Goal: Information Seeking & Learning: Learn about a topic

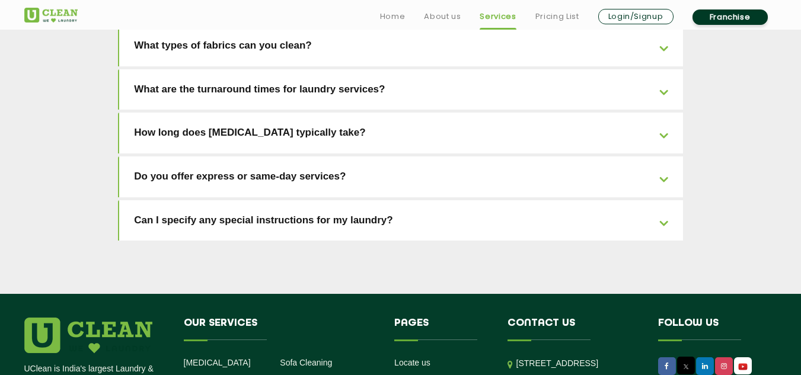
scroll to position [2752, 0]
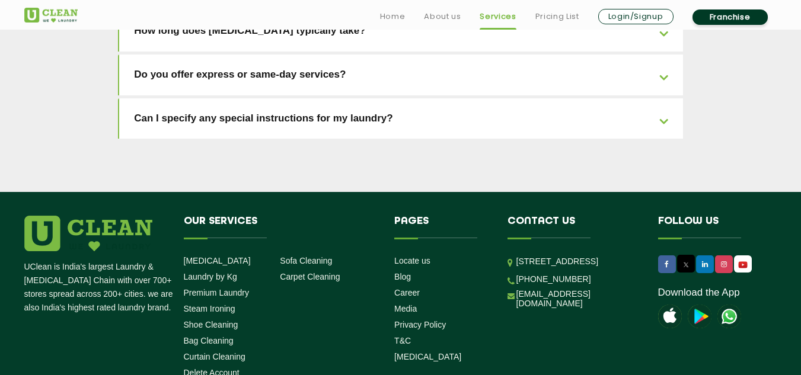
click at [475, 266] on li "Pages Locate us Blog Career Media Privacy Policy T&C [MEDICAL_DATA]" at bounding box center [441, 291] width 113 height 151
click at [295, 305] on div "UClean is India's largest Laundry & [MEDICAL_DATA] Chain with over 700+ stores …" at bounding box center [400, 340] width 771 height 248
click at [460, 301] on div "UClean is India's largest Laundry & [MEDICAL_DATA] Chain with over 700+ stores …" at bounding box center [400, 340] width 771 height 248
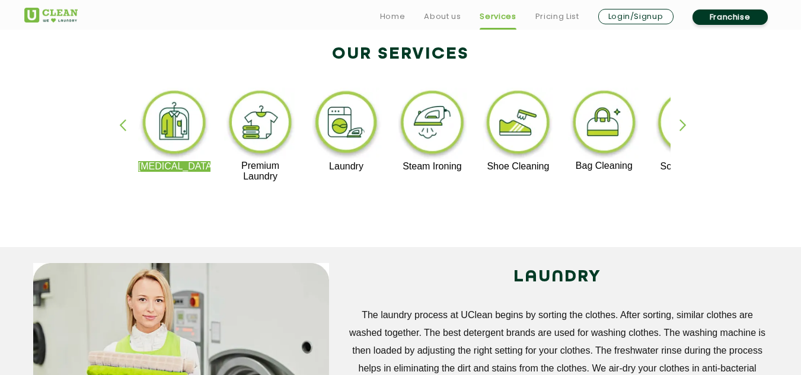
scroll to position [262, 0]
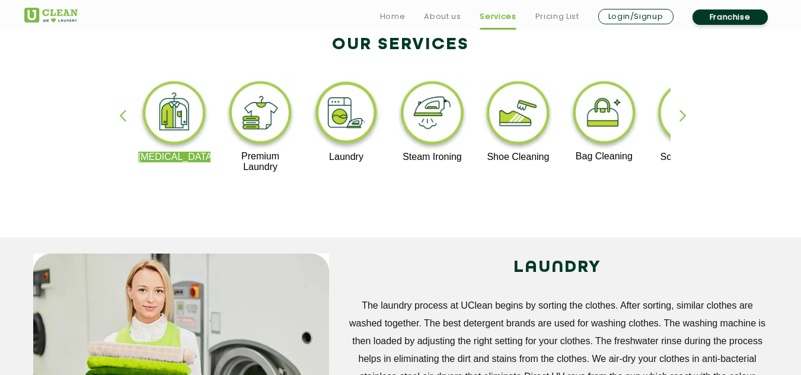
click at [169, 136] on img at bounding box center [174, 115] width 73 height 74
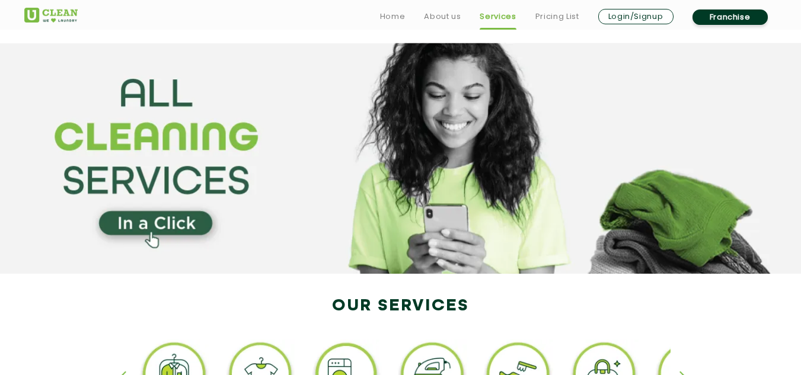
scroll to position [262, 0]
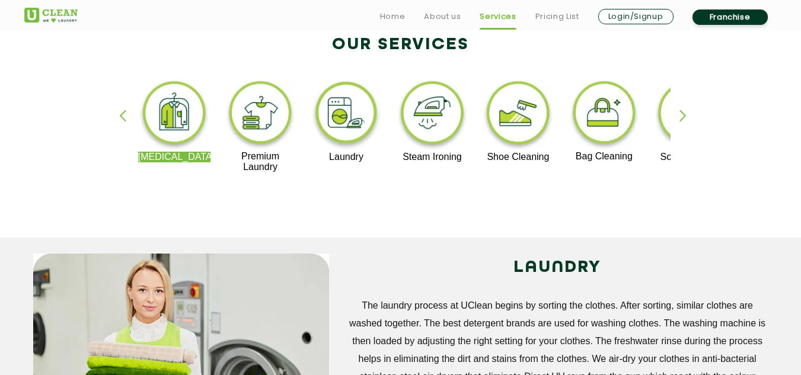
click at [677, 120] on div "[MEDICAL_DATA] Premium Laundry Laundry Steam Ironing Shoe Cleaning Bag Cleaning…" at bounding box center [400, 130] width 771 height 213
click at [678, 117] on div "[MEDICAL_DATA] Premium Laundry Laundry Steam Ironing Shoe Cleaning Bag Cleaning…" at bounding box center [400, 130] width 771 height 213
click at [681, 116] on div "button" at bounding box center [689, 126] width 18 height 33
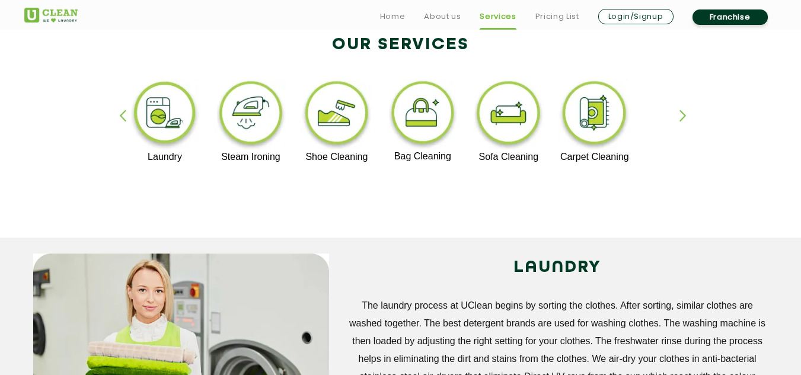
click at [681, 116] on div "button" at bounding box center [689, 126] width 18 height 33
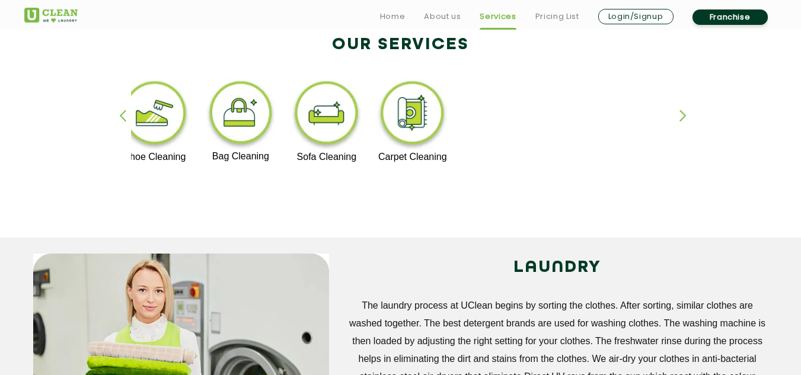
click at [115, 119] on div "[MEDICAL_DATA] Premium Laundry Laundry Steam Ironing Shoe Cleaning Bag Cleaning…" at bounding box center [400, 130] width 771 height 213
click at [119, 116] on div "button" at bounding box center [128, 126] width 18 height 33
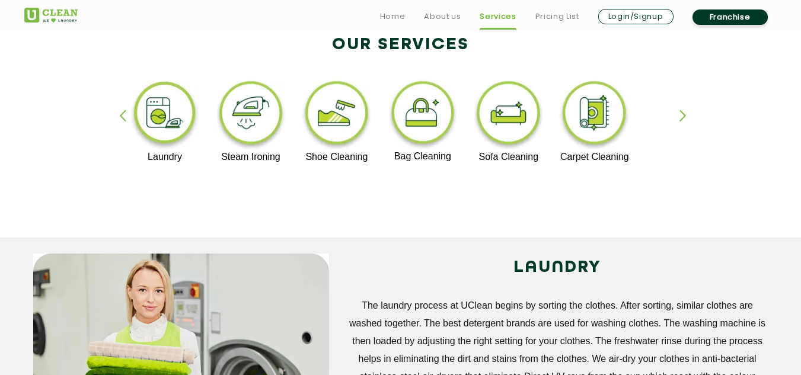
click at [122, 113] on div "button" at bounding box center [128, 126] width 18 height 33
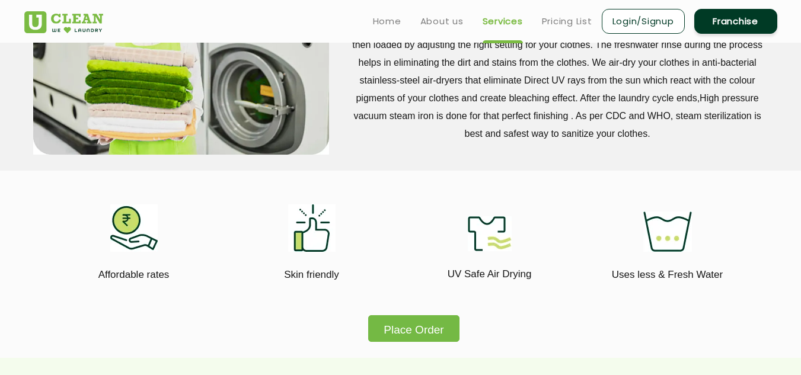
scroll to position [143, 0]
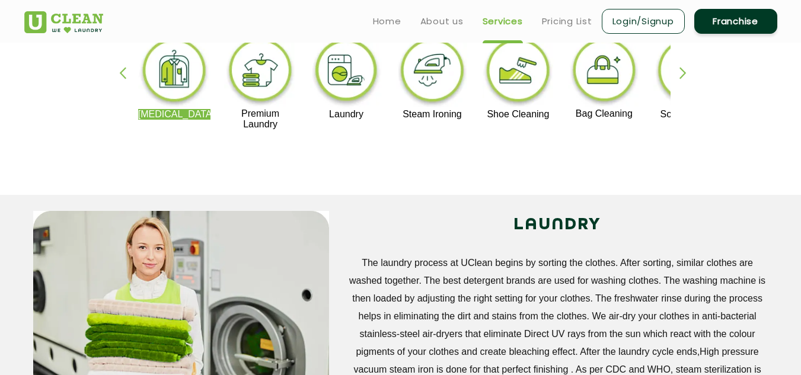
scroll to position [356, 0]
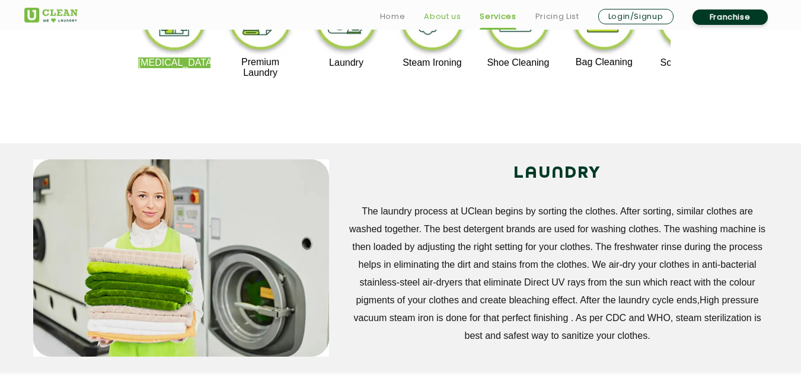
click at [431, 19] on link "About us" at bounding box center [442, 16] width 37 height 14
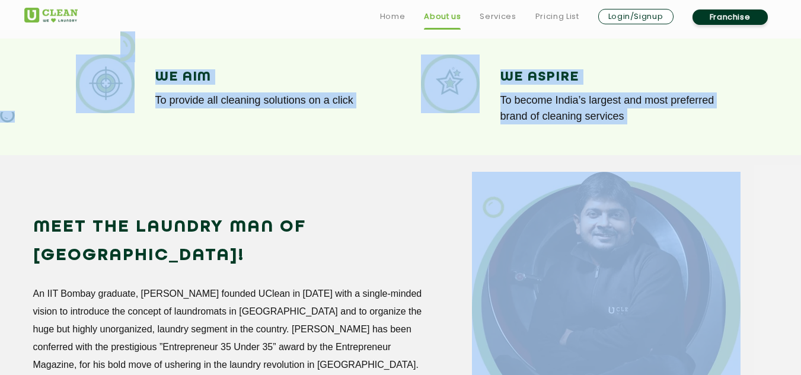
scroll to position [949, 0]
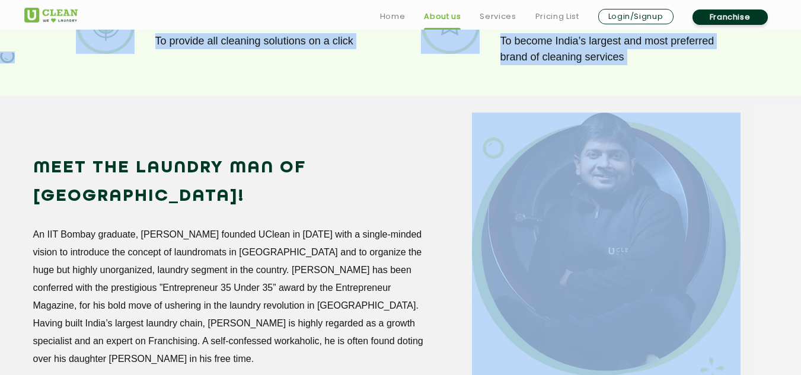
drag, startPoint x: 213, startPoint y: 123, endPoint x: 588, endPoint y: 211, distance: 384.2
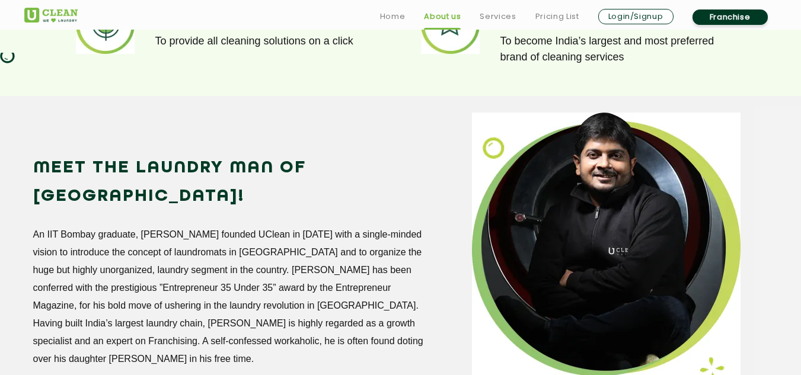
click at [456, 167] on div "Meet the Laundry Man of [GEOGRAPHIC_DATA]! An IIT Bombay graduate, [PERSON_NAME…" at bounding box center [243, 264] width 439 height 303
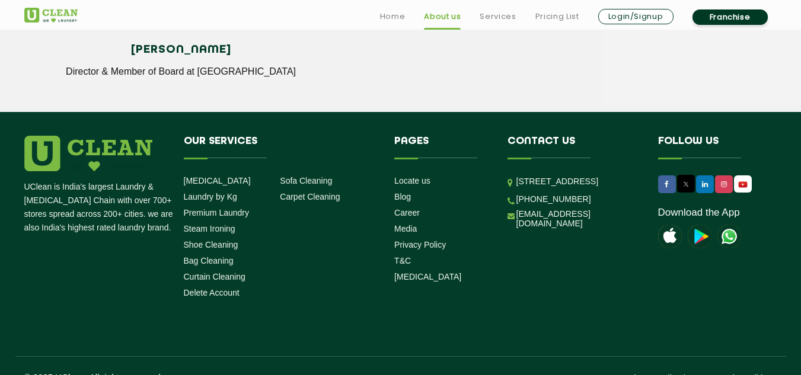
scroll to position [1724, 0]
